Goal: Obtain resource: Obtain resource

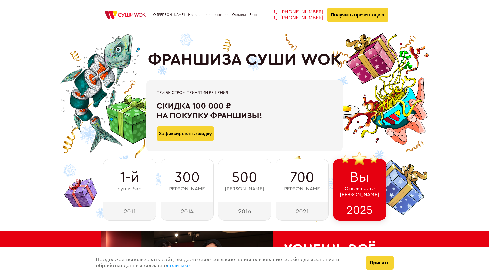
type input "WhatsApp"
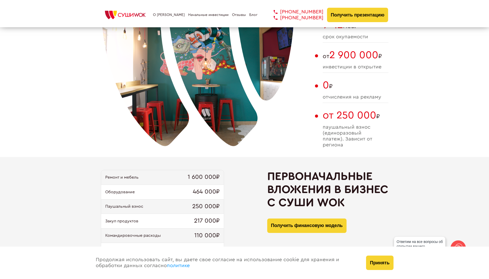
scroll to position [442, 0]
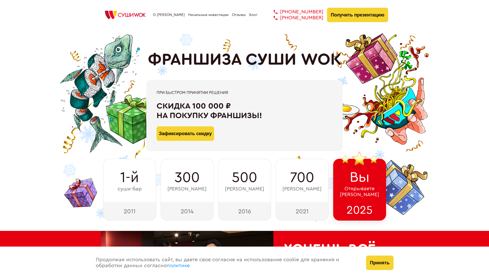
type input "WhatsApp"
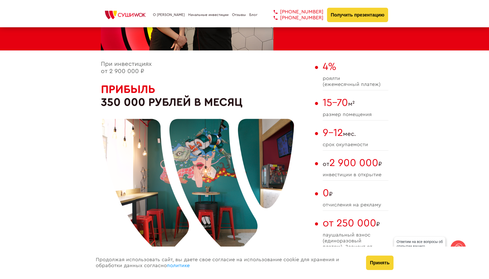
scroll to position [525, 0]
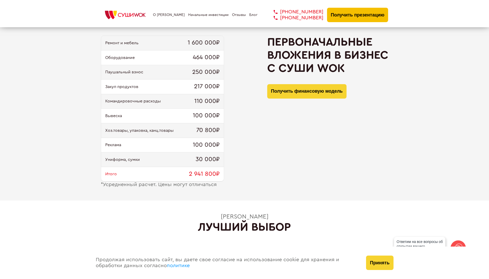
click at [362, 14] on button "Получить презентацию" at bounding box center [357, 15] width 61 height 14
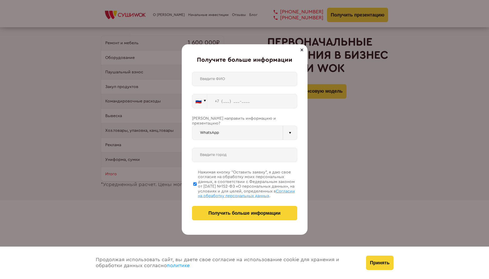
scroll to position [932, 0]
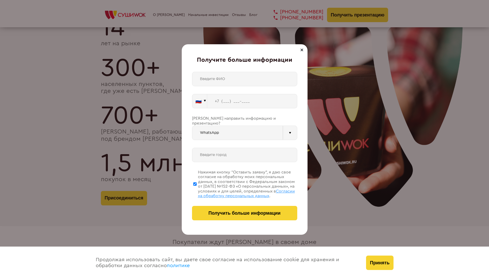
click at [187, 139] on div "Получите больше информации 🇷🇺 🇹🇷 🇧🇾 🇰🇬 🇰🇿 🇦🇿 🇦🇲 ." at bounding box center [245, 139] width 126 height 190
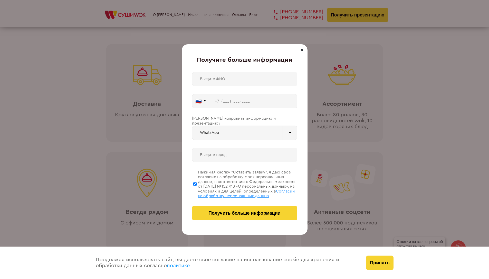
scroll to position [1527, 0]
